Goal: Task Accomplishment & Management: Complete application form

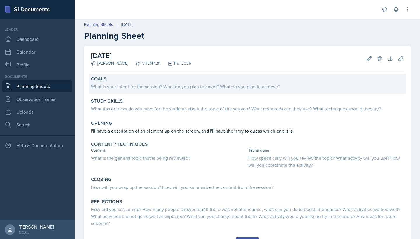
click at [142, 86] on div "What is your intent for the session? What do you plan to cover? What do you pla…" at bounding box center [247, 86] width 312 height 7
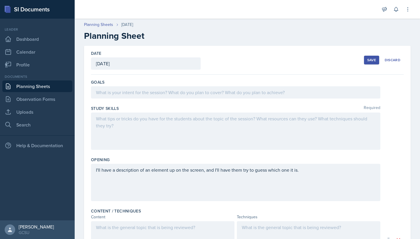
click at [139, 92] on div at bounding box center [235, 92] width 289 height 12
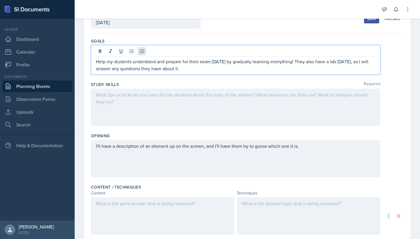
scroll to position [54, 0]
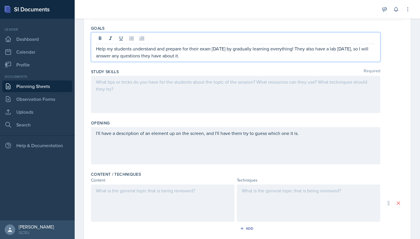
click at [125, 95] on div at bounding box center [235, 94] width 289 height 37
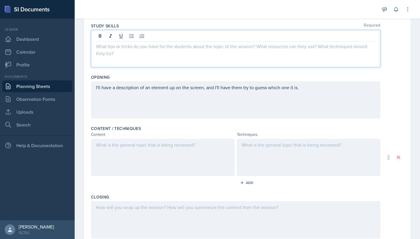
scroll to position [94, 0]
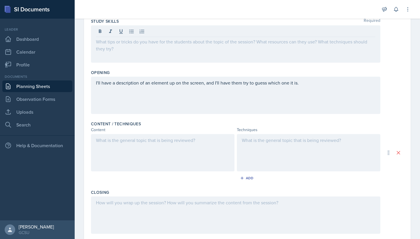
click at [136, 145] on div at bounding box center [162, 152] width 143 height 37
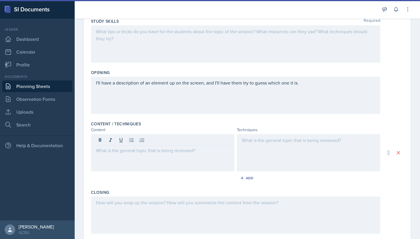
click at [317, 90] on div "I'll have a description of an element up on the screen, and I'll have them try …" at bounding box center [235, 95] width 289 height 37
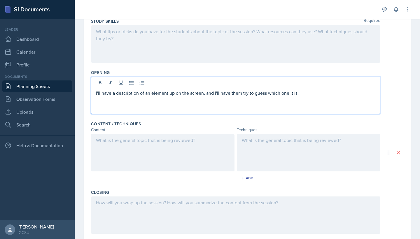
click at [312, 88] on div "I'll have a description of an element up on the screen, and I'll have them try …" at bounding box center [235, 95] width 289 height 37
click at [310, 91] on p "I'll have a description of an element up on the screen, and I'll have them try …" at bounding box center [235, 92] width 279 height 7
click at [166, 151] on div at bounding box center [162, 152] width 143 height 37
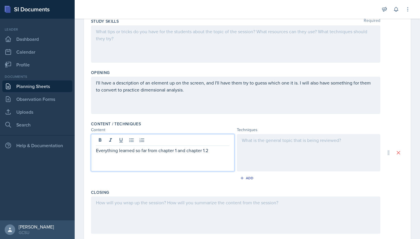
click at [274, 154] on div at bounding box center [308, 152] width 143 height 37
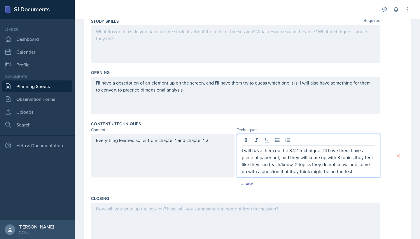
click at [241, 153] on div "I will have them do the 3:2:1 technique. I'll have them have a piece of paper o…" at bounding box center [308, 155] width 143 height 43
click at [239, 150] on div "I will have them do the 3:2:1 technique. I'll have them have a piece of paper o…" at bounding box center [308, 155] width 143 height 43
click at [242, 150] on p "I will have them do the 3:2:1 technique. I'll have them have a piece of paper o…" at bounding box center [308, 161] width 133 height 28
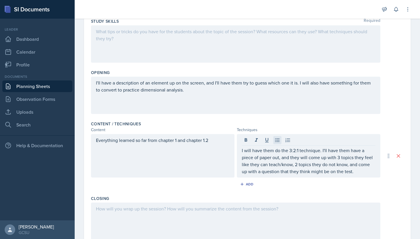
click at [277, 139] on icon at bounding box center [277, 140] width 6 height 6
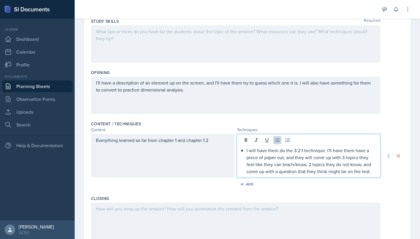
click at [96, 138] on div "Everything learned so far from chapter 1 and chapter 1.2" at bounding box center [162, 155] width 143 height 43
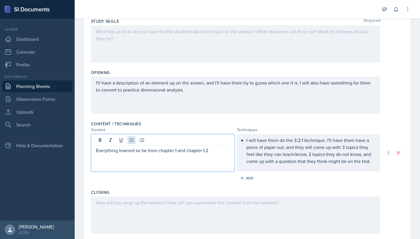
click at [130, 141] on icon at bounding box center [132, 140] width 6 height 6
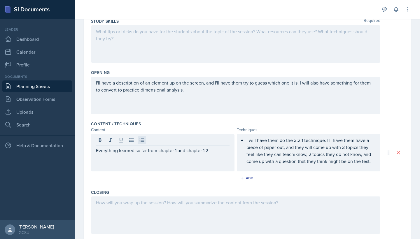
click at [141, 141] on icon at bounding box center [142, 140] width 6 height 6
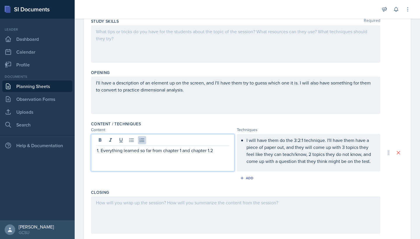
click at [248, 143] on div "I will have them do the 3:2:1 technique. I'll have them have a piece of paper o…" at bounding box center [308, 152] width 143 height 37
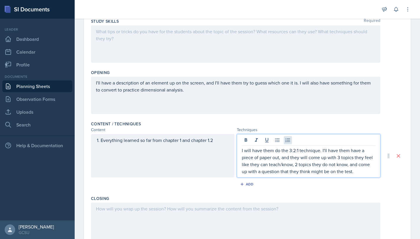
click at [287, 143] on button at bounding box center [288, 140] width 8 height 8
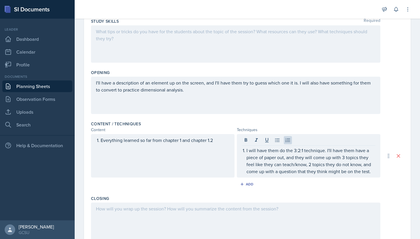
click at [136, 167] on div "Everything learned so far from chapter 1 and chapter 1.2" at bounding box center [162, 155] width 143 height 43
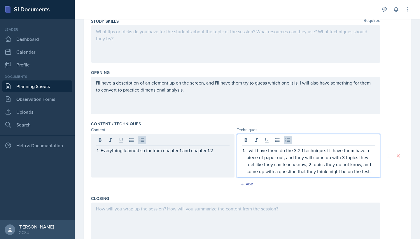
click at [367, 161] on p "I will have them do the 3:2:1 technique. I'll have them have a piece of paper o…" at bounding box center [310, 161] width 129 height 28
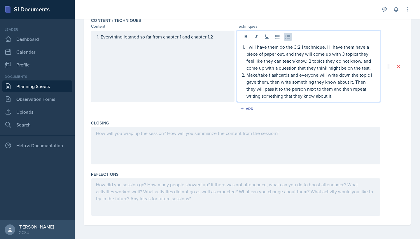
click at [239, 140] on div at bounding box center [235, 145] width 289 height 37
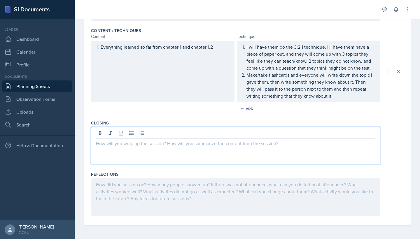
click at [228, 48] on div "Everything learned so far from chapter 1 and chapter 1.2" at bounding box center [162, 71] width 143 height 61
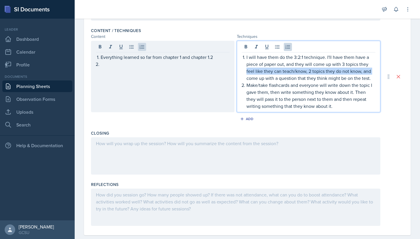
click at [243, 74] on div "I will have them do the 3:2:1 technique. I'll have them have a piece of paper o…" at bounding box center [308, 82] width 133 height 56
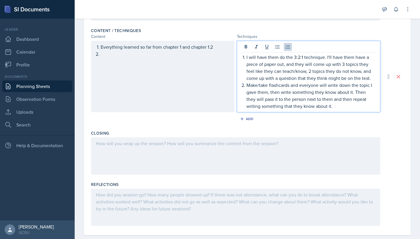
click at [246, 54] on p "I will have them do the 3:2:1 technique. I'll have them have a piece of paper o…" at bounding box center [310, 68] width 129 height 28
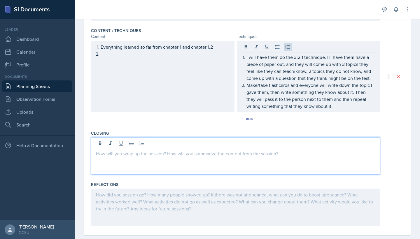
click at [245, 59] on div "I will have them do the 3:2:1 technique. I'll have them have a piece of paper o…" at bounding box center [308, 82] width 133 height 56
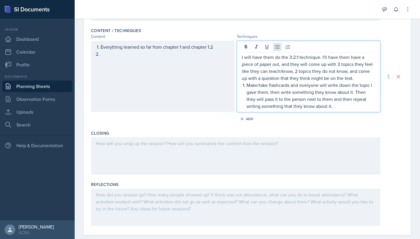
click at [275, 47] on icon at bounding box center [277, 47] width 4 height 4
click at [246, 87] on p "Make/take flashcards and everyone will write down the topic I gave them, then w…" at bounding box center [310, 96] width 129 height 28
click at [172, 55] on ol "Everything learned so far from chapter 1 and chapter 1.2" at bounding box center [165, 50] width 129 height 14
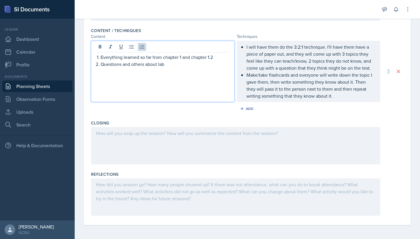
click at [186, 125] on div "Closing" at bounding box center [247, 123] width 312 height 6
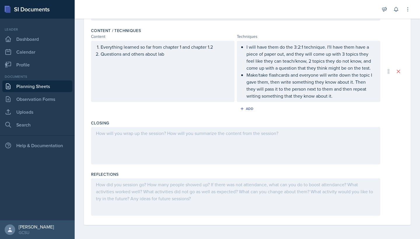
click at [174, 133] on div at bounding box center [235, 145] width 289 height 37
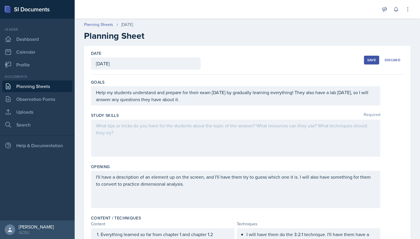
scroll to position [0, 0]
click at [370, 55] on div "Save Discard" at bounding box center [384, 59] width 40 height 13
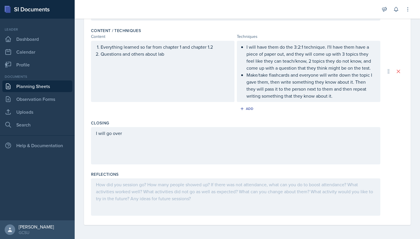
click at [194, 161] on div "I will go over" at bounding box center [235, 145] width 289 height 37
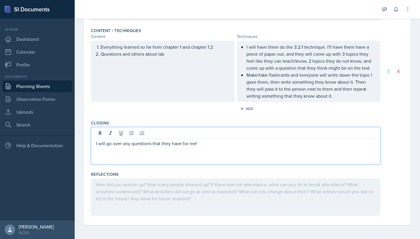
click at [163, 204] on div at bounding box center [235, 196] width 289 height 37
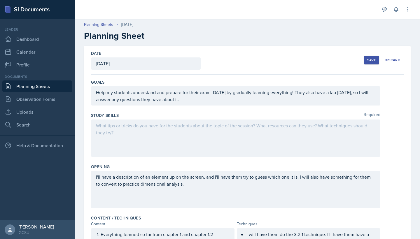
click at [286, 133] on div at bounding box center [235, 137] width 289 height 37
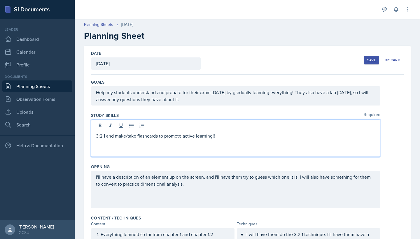
click at [368, 61] on div "Save" at bounding box center [371, 60] width 9 height 5
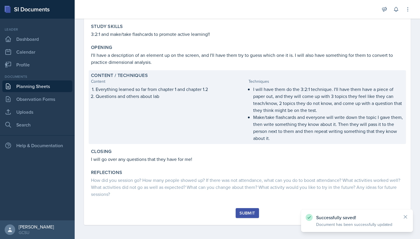
scroll to position [80, 0]
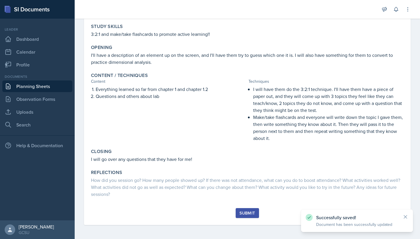
click at [251, 215] on div "Submit" at bounding box center [246, 213] width 15 height 5
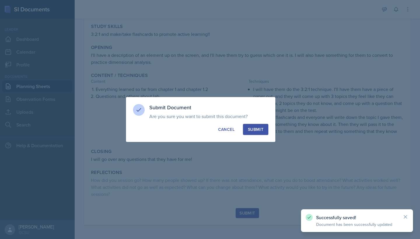
click at [259, 131] on div "Submit" at bounding box center [255, 129] width 15 height 6
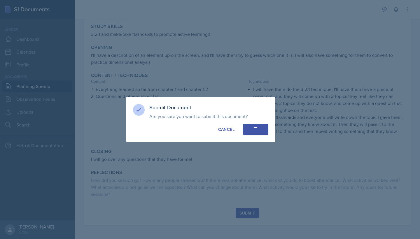
scroll to position [41, 0]
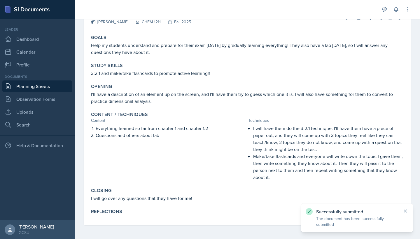
click at [43, 85] on link "Planning Sheets" at bounding box center [37, 86] width 70 height 12
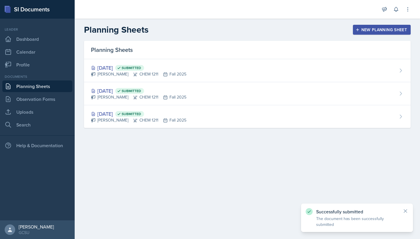
click at [389, 31] on div "New Planning Sheet" at bounding box center [381, 29] width 50 height 5
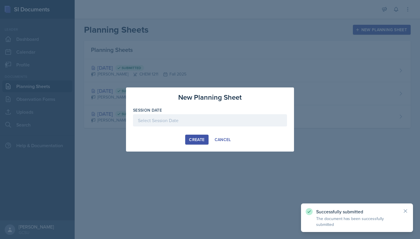
click at [204, 122] on div at bounding box center [210, 120] width 154 height 12
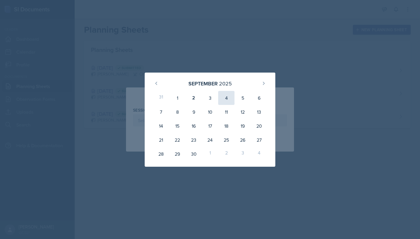
click at [227, 100] on div "4" at bounding box center [226, 98] width 16 height 14
type input "[DATE]"
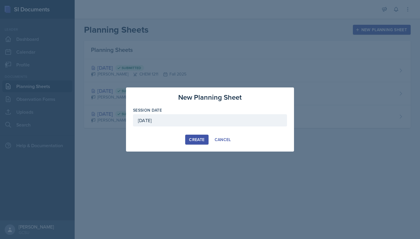
click at [199, 138] on div "Create" at bounding box center [196, 139] width 15 height 5
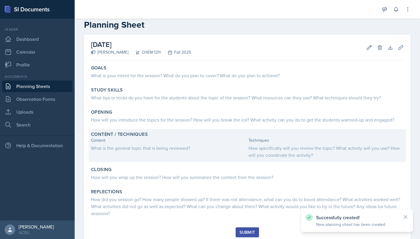
scroll to position [13, 0]
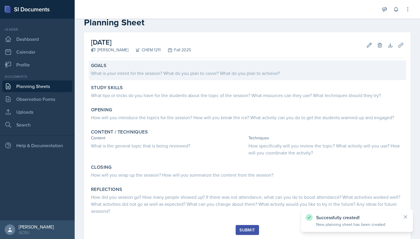
click at [135, 75] on div "What is your intent for the session? What do you plan to cover? What do you pla…" at bounding box center [247, 73] width 312 height 7
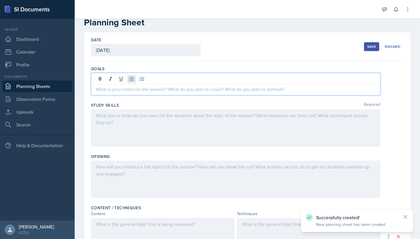
click at [133, 78] on div at bounding box center [235, 84] width 289 height 22
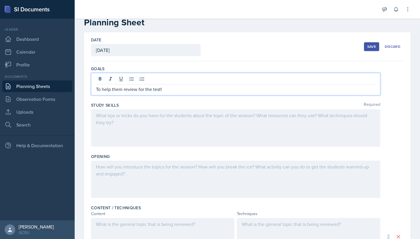
click at [369, 48] on div "Save" at bounding box center [371, 46] width 9 height 5
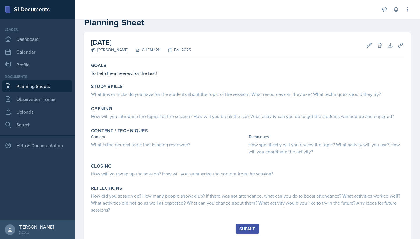
click at [245, 231] on div "Submit" at bounding box center [246, 228] width 15 height 5
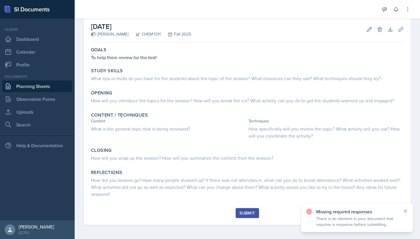
scroll to position [29, 0]
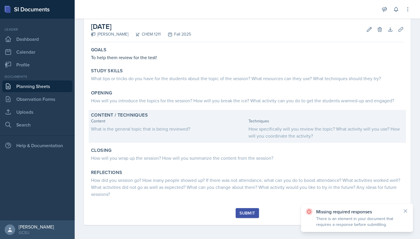
click at [168, 129] on div "What is the general topic that is being reviewed?" at bounding box center [168, 128] width 155 height 7
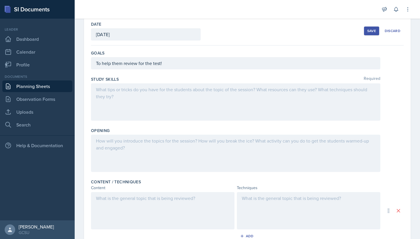
click at [378, 31] on button "Save" at bounding box center [371, 31] width 15 height 9
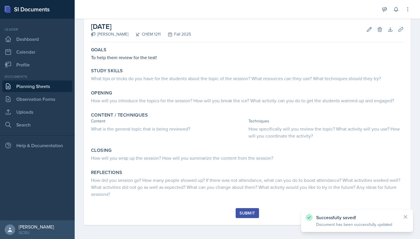
click at [244, 206] on div "Goals To help them review for the test! Study Skills What tips or tricks do you…" at bounding box center [247, 127] width 312 height 164
click at [244, 208] on div "Goals To help them review for the test! Study Skills What tips or tricks do you…" at bounding box center [247, 127] width 312 height 164
click at [244, 213] on div "Submit" at bounding box center [246, 213] width 15 height 5
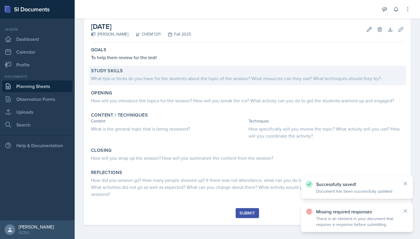
click at [152, 78] on div "What tips or tricks do you have for the students about the topic of the session…" at bounding box center [247, 78] width 312 height 7
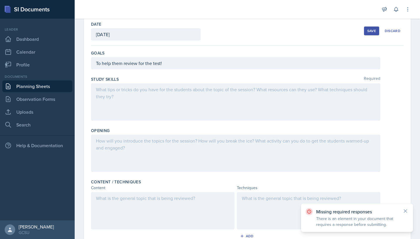
click at [131, 98] on div at bounding box center [235, 101] width 289 height 37
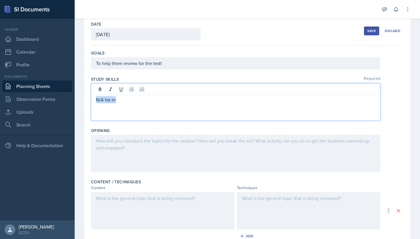
copy p "N/A for rn"
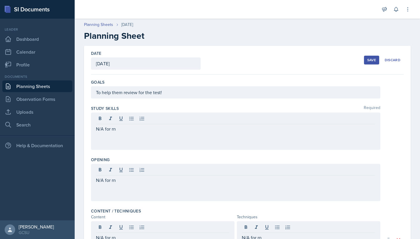
scroll to position [0, 0]
click at [368, 60] on div "Save" at bounding box center [371, 60] width 9 height 5
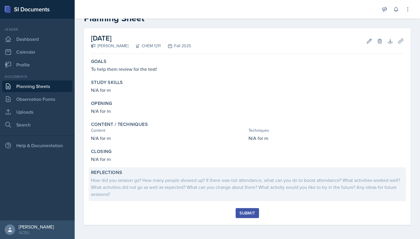
scroll to position [17, 0]
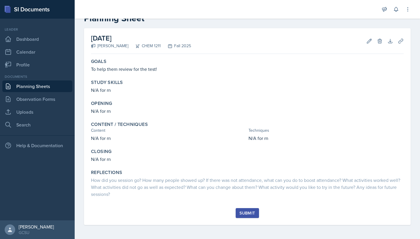
click at [248, 208] on button "Submit" at bounding box center [246, 213] width 23 height 10
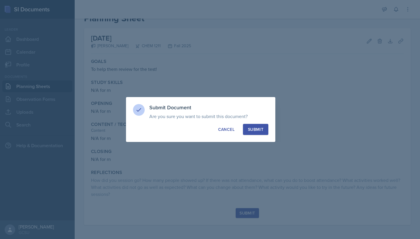
click at [257, 129] on div "Submit" at bounding box center [255, 129] width 15 height 6
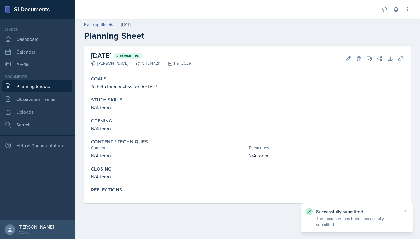
click at [32, 88] on link "Planning Sheets" at bounding box center [37, 86] width 70 height 12
